Goal: Information Seeking & Learning: Understand process/instructions

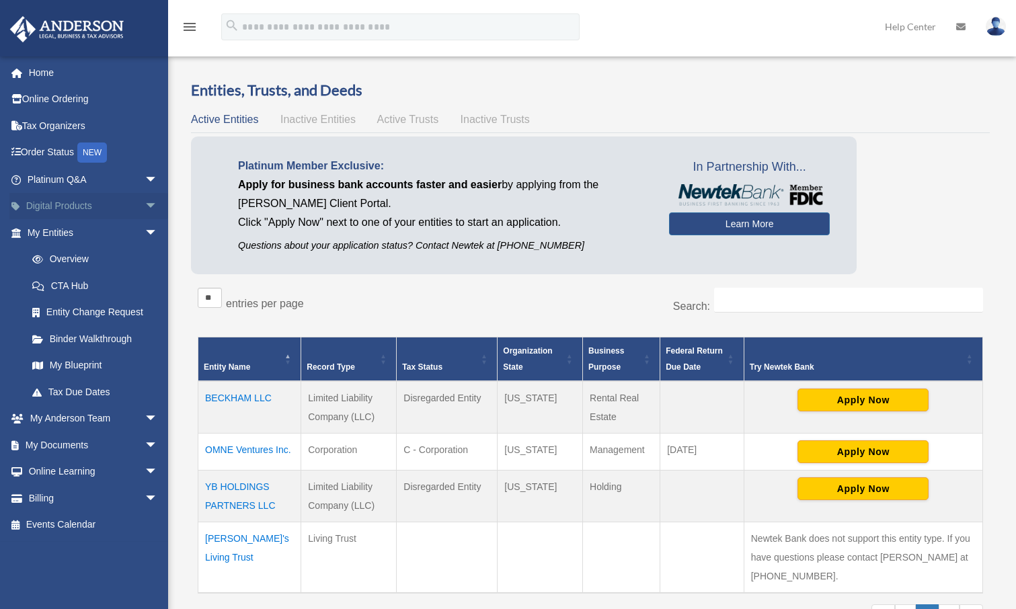
scroll to position [101, 0]
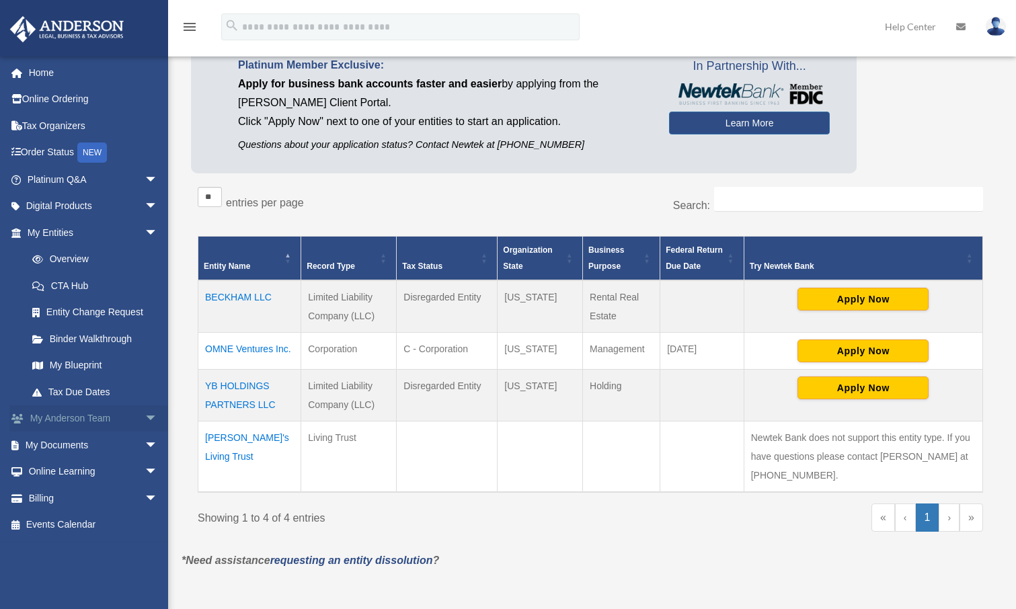
click at [145, 420] on span "arrow_drop_down" at bounding box center [158, 419] width 27 height 28
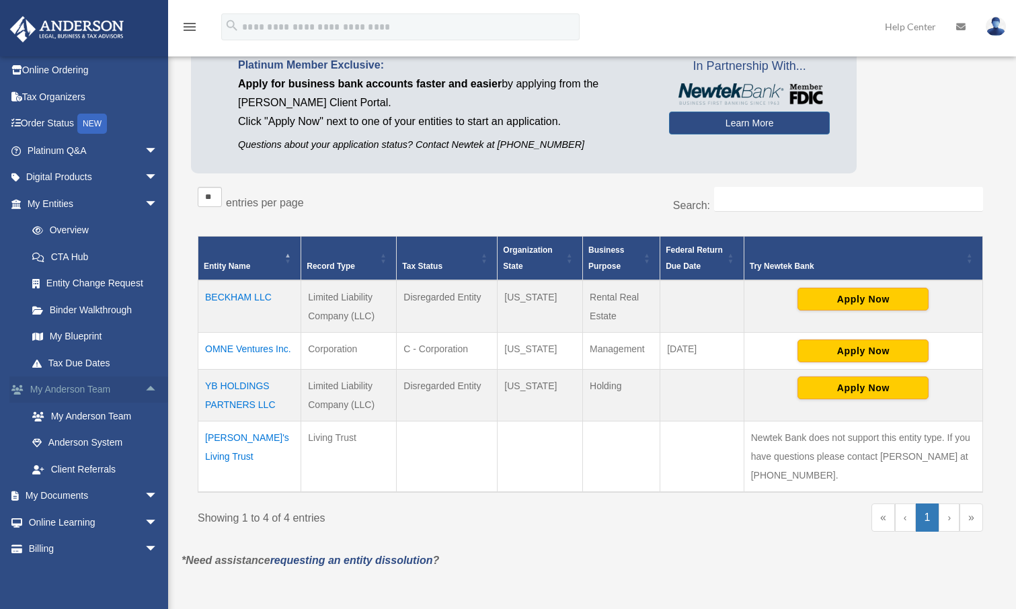
scroll to position [57, 0]
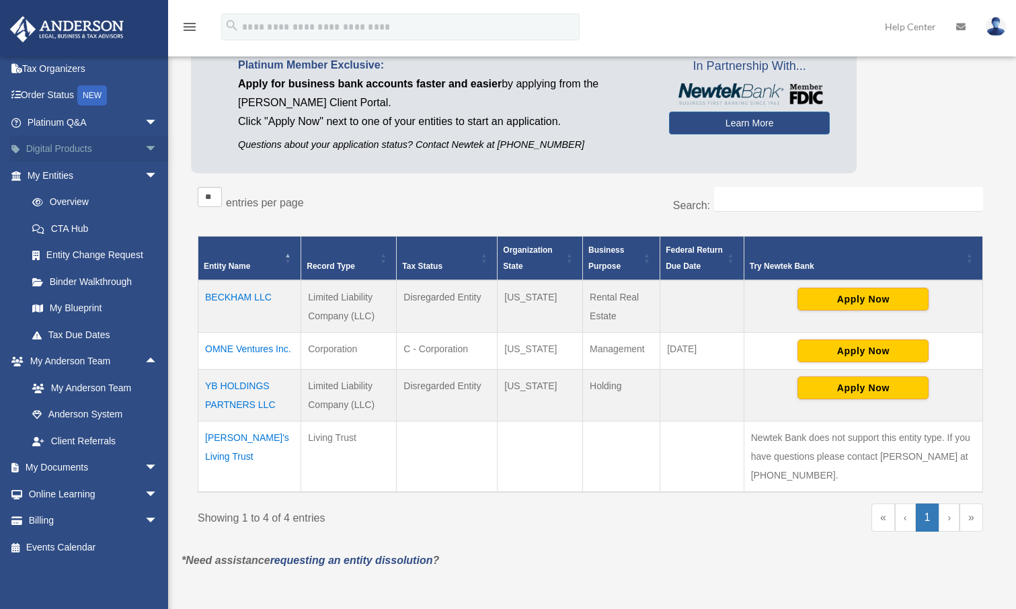
click at [145, 148] on span "arrow_drop_down" at bounding box center [158, 150] width 27 height 28
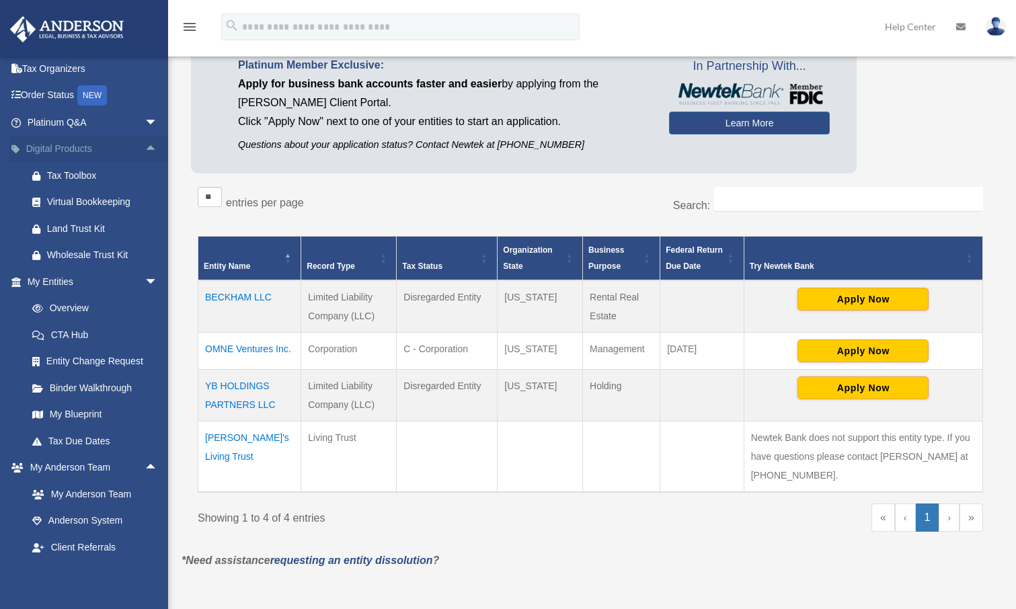
click at [145, 147] on span "arrow_drop_up" at bounding box center [158, 150] width 27 height 28
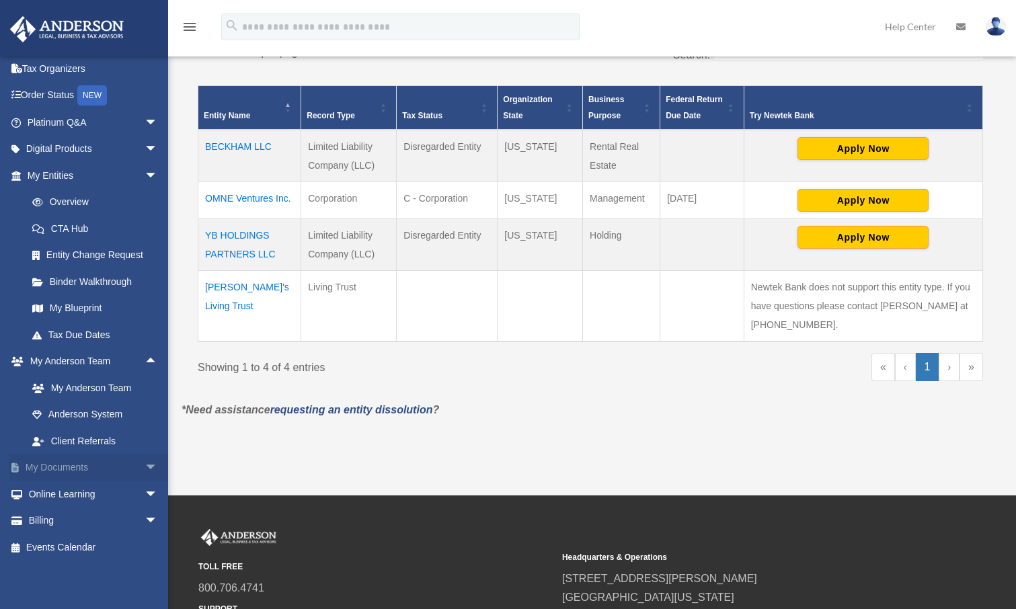
scroll to position [252, 0]
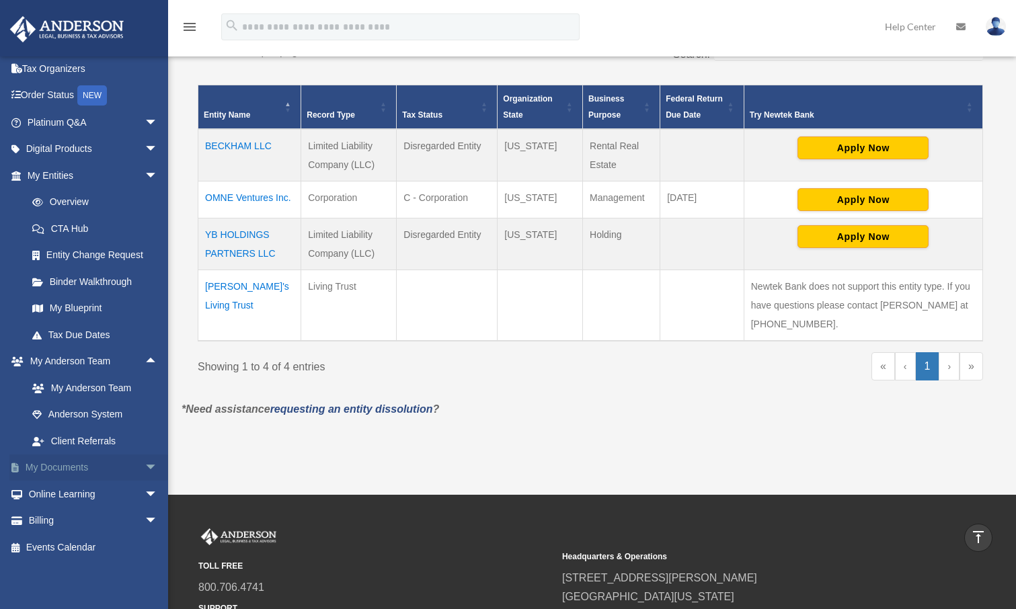
click at [145, 460] on span "arrow_drop_down" at bounding box center [158, 469] width 27 height 28
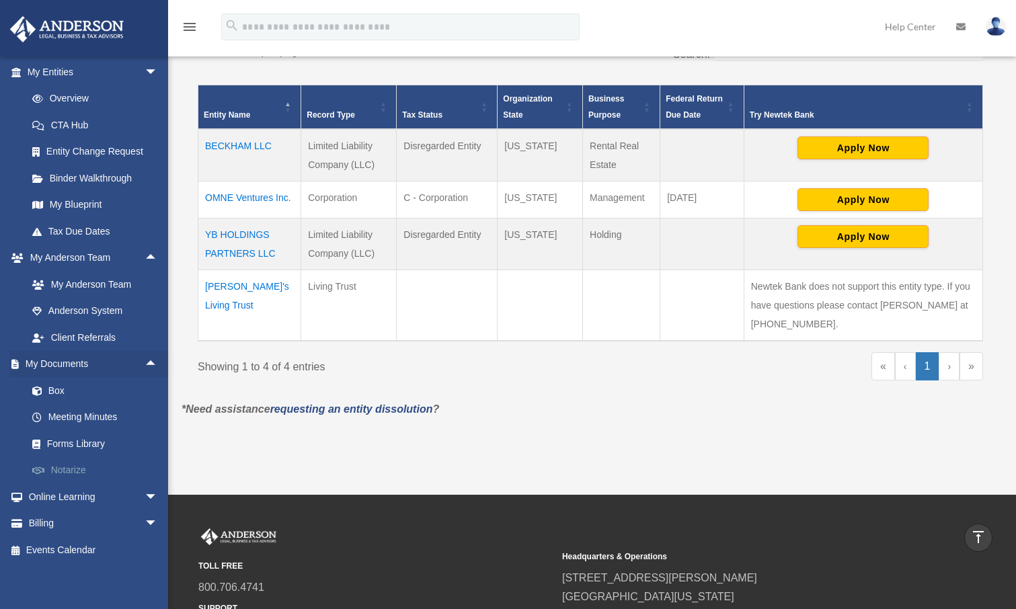
scroll to position [163, 0]
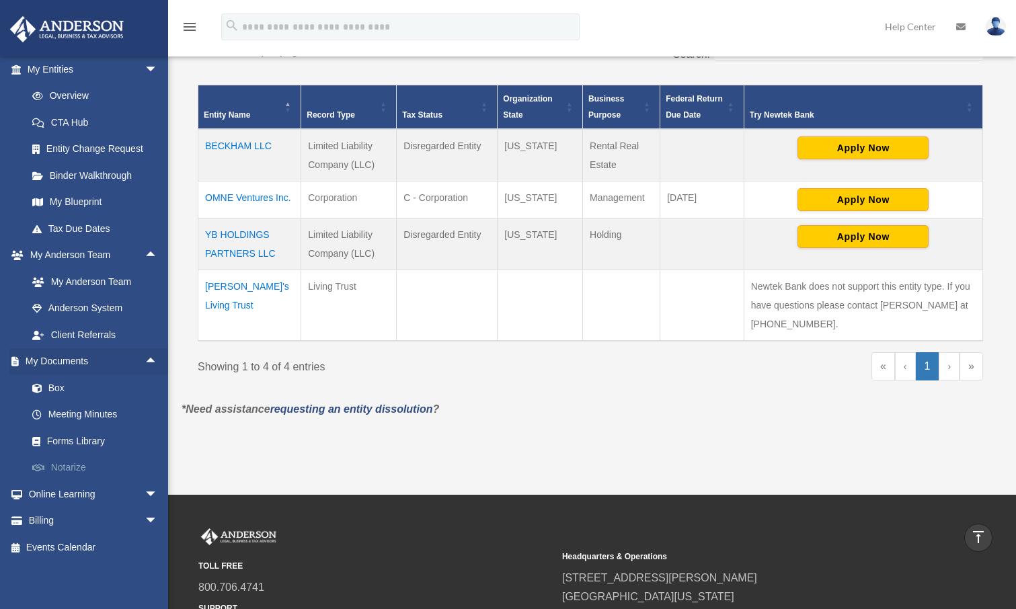
click at [91, 467] on link "Notarize" at bounding box center [98, 468] width 159 height 27
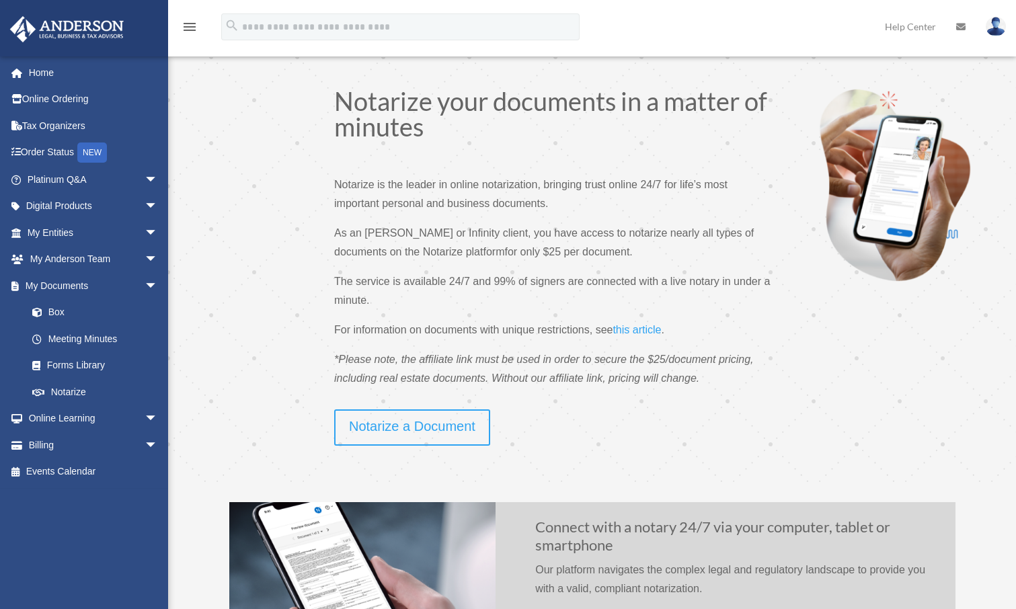
click at [658, 321] on p "For information on documents with unique restrictions, see this article ." at bounding box center [553, 336] width 439 height 30
click at [659, 327] on span "this article" at bounding box center [637, 329] width 48 height 11
